Goal: Transaction & Acquisition: Book appointment/travel/reservation

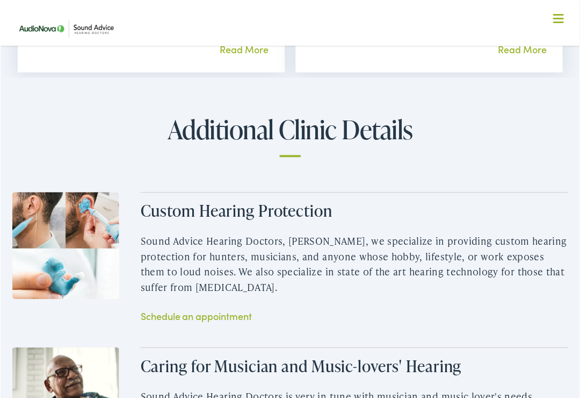
scroll to position [1291, 0]
click at [155, 309] on link "Schedule an appointment" at bounding box center [196, 315] width 112 height 13
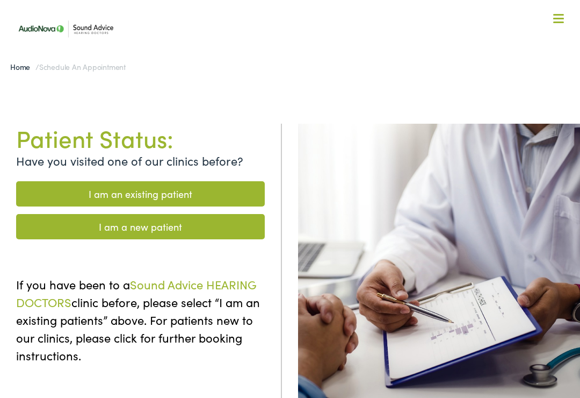
click at [46, 225] on link "I am a new patient" at bounding box center [140, 226] width 249 height 25
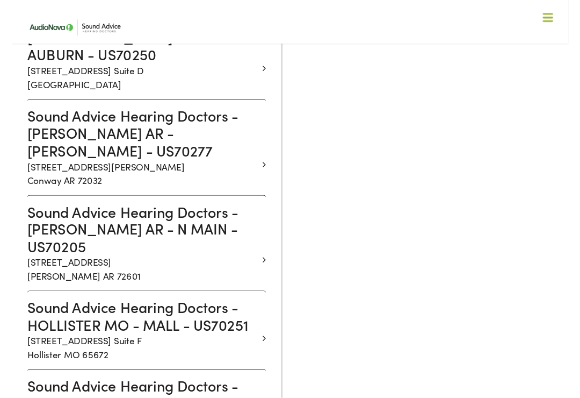
scroll to position [538, 0]
click at [255, 347] on p "[STREET_ADDRESS] [GEOGRAPHIC_DATA]" at bounding box center [136, 361] width 241 height 29
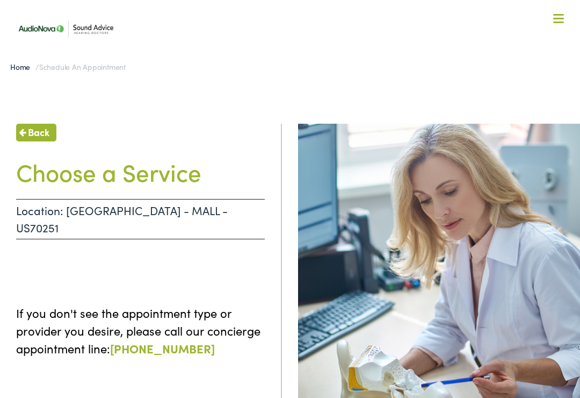
click at [46, 178] on h1 "Choose a Service" at bounding box center [140, 171] width 249 height 28
click at [61, 182] on h1 "Choose a Service" at bounding box center [140, 171] width 249 height 28
click at [58, 173] on h1 "Choose a Service" at bounding box center [140, 171] width 249 height 28
